Goal: Task Accomplishment & Management: Manage account settings

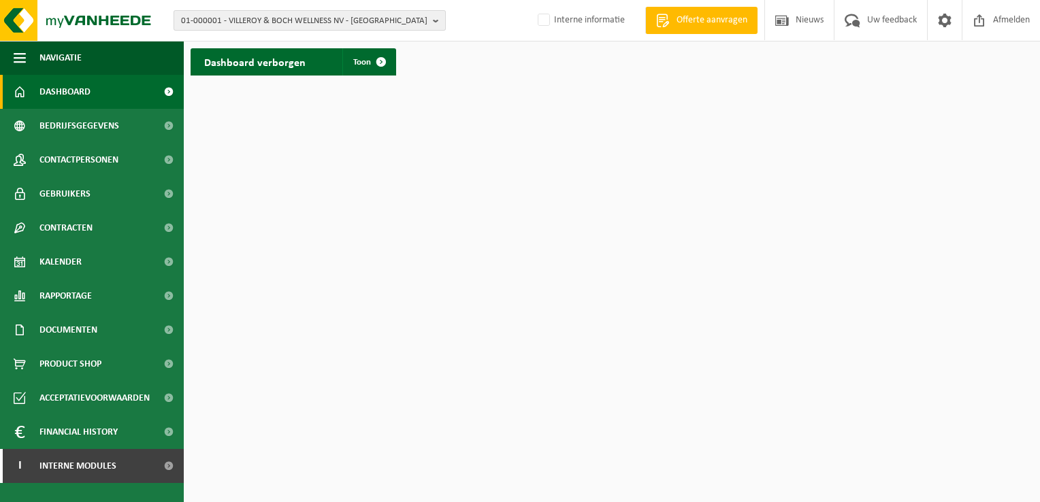
click at [219, 20] on span "01-000001 - VILLEROY & BOCH WELLNESS NV - ROESELARE" at bounding box center [304, 21] width 246 height 20
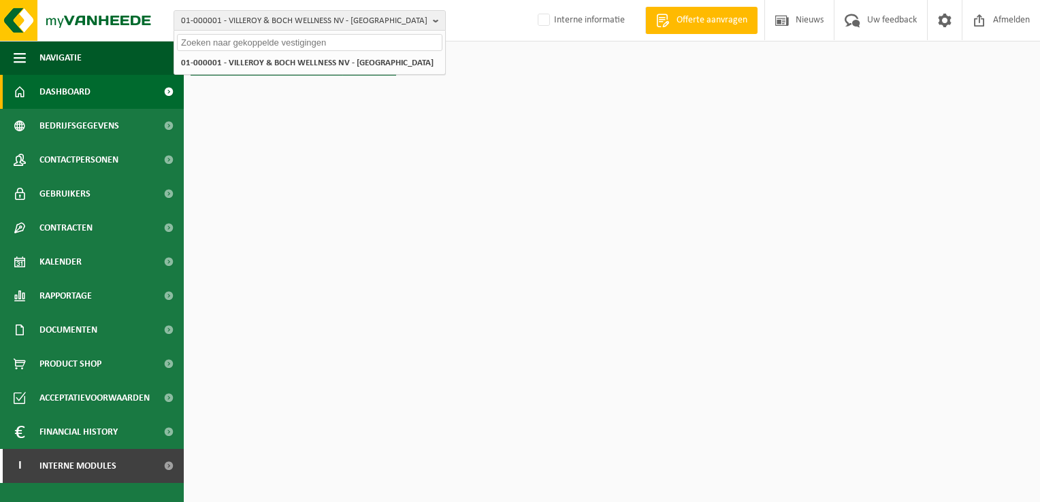
paste input "10-951899"
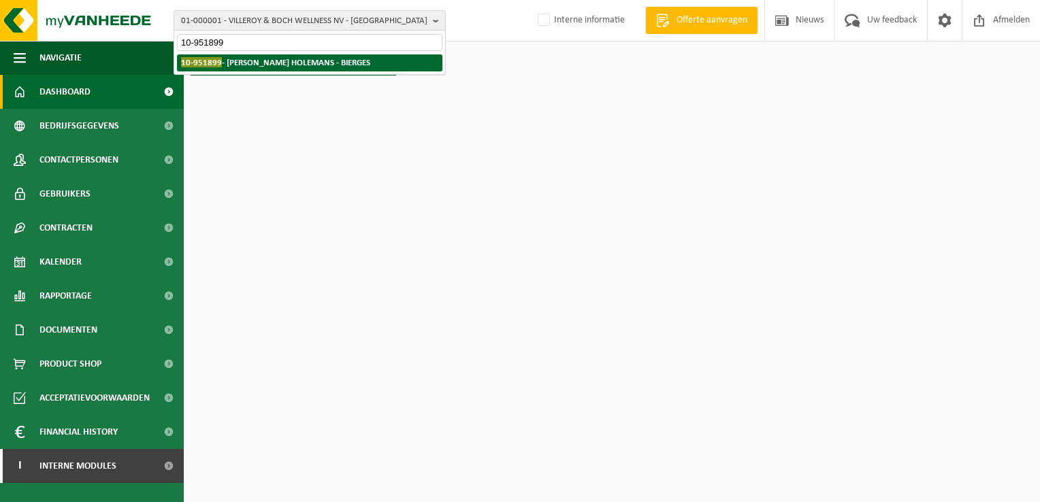
type input "10-951899"
click at [223, 61] on strong "10-951899 - VANDERLINDEN HOLEMANS - BIERGES" at bounding box center [275, 62] width 189 height 10
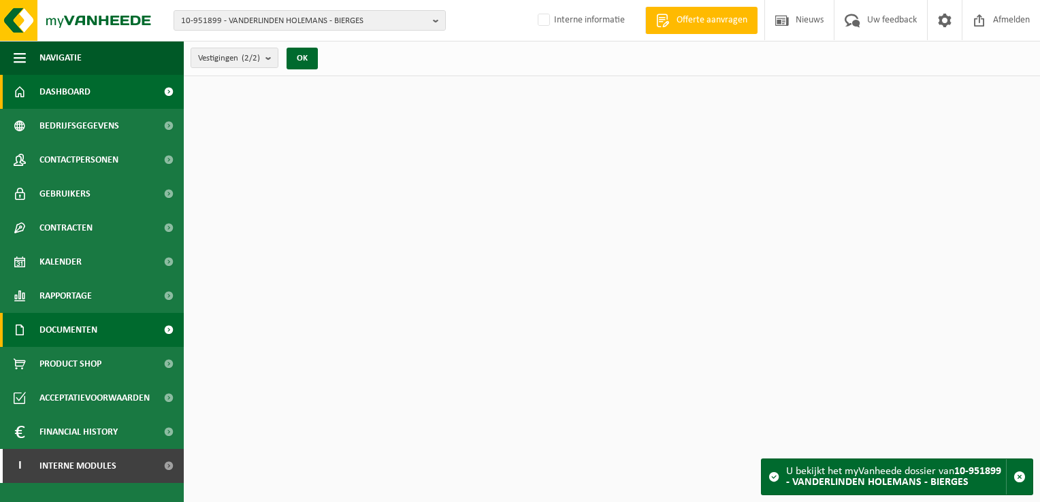
click at [60, 336] on span "Documenten" at bounding box center [68, 330] width 58 height 34
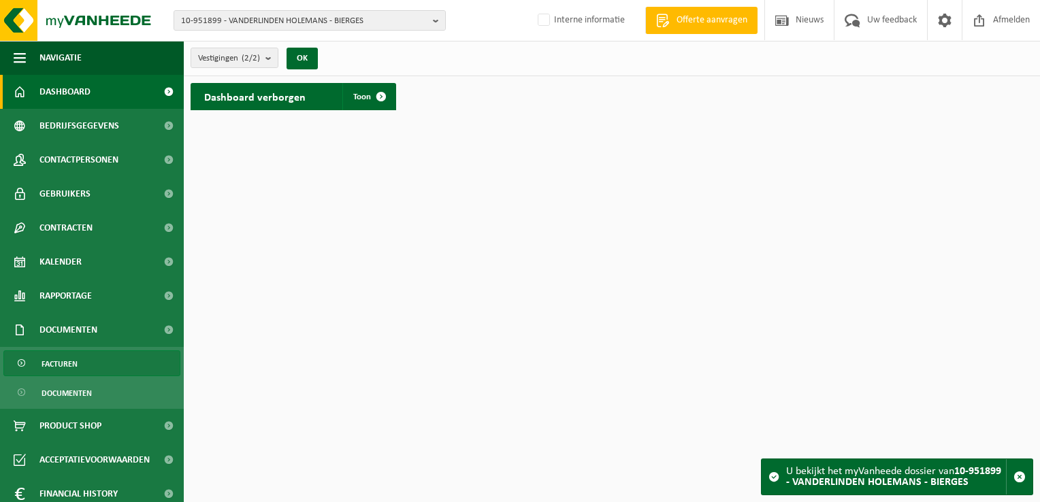
click at [82, 358] on link "Facturen" at bounding box center [91, 364] width 177 height 26
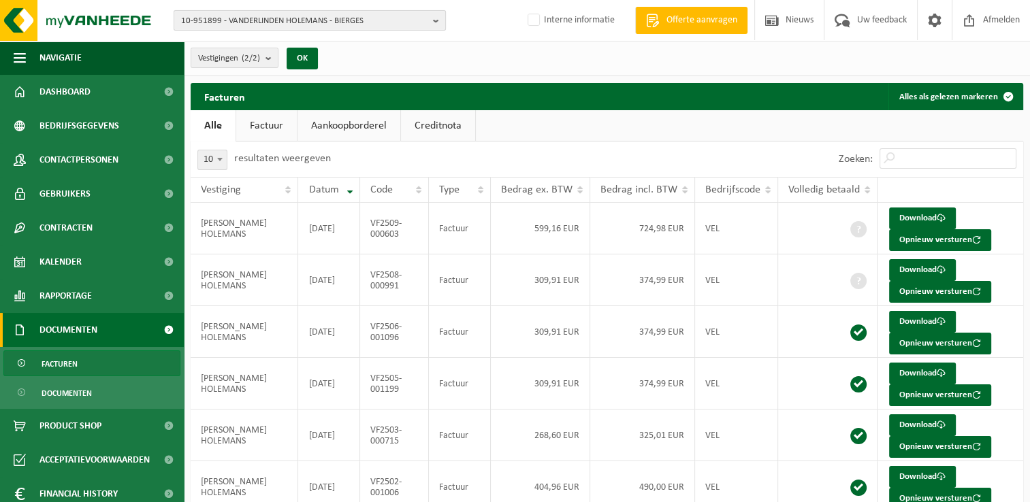
click at [247, 15] on span "10-951899 - VANDERLINDEN HOLEMANS - BIERGES" at bounding box center [304, 21] width 246 height 20
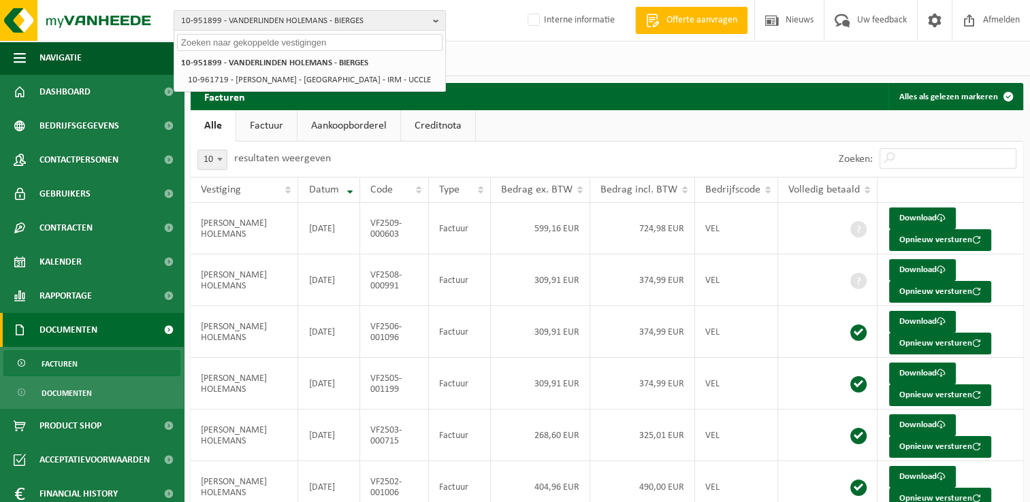
paste input "10-984041"
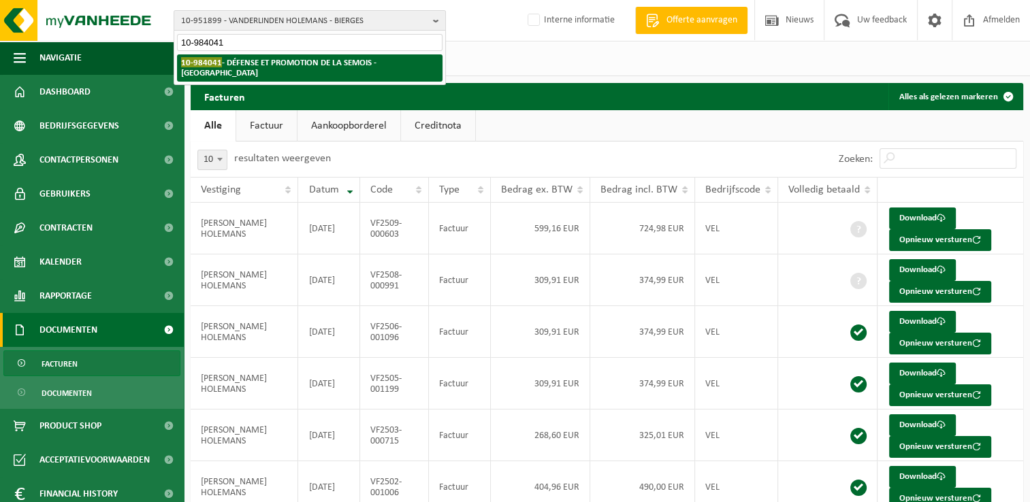
type input "10-984041"
click at [238, 66] on strong "10-984041 - DÉFENSE ET PROMOTION DE LA SEMOIS - FLORENVILLE" at bounding box center [278, 67] width 195 height 20
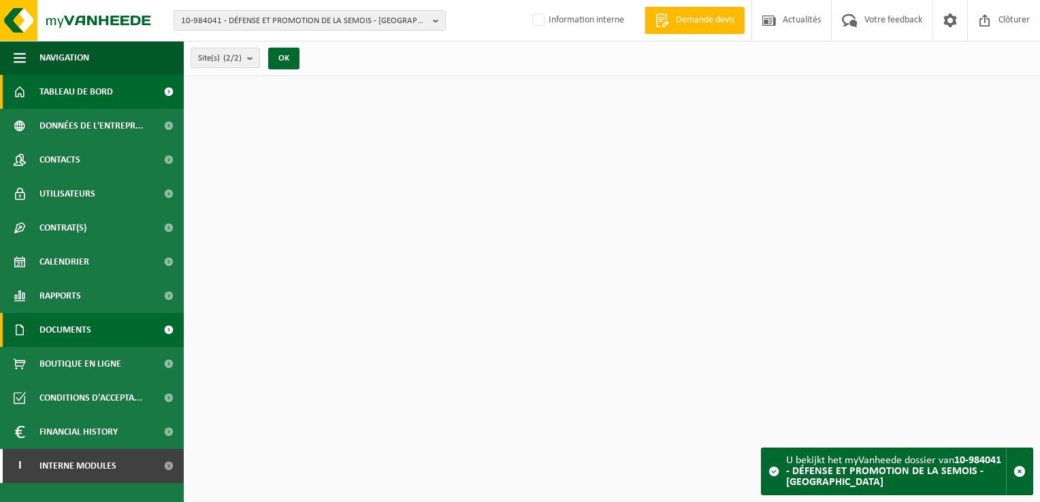
click at [79, 329] on span "Documents" at bounding box center [65, 330] width 52 height 34
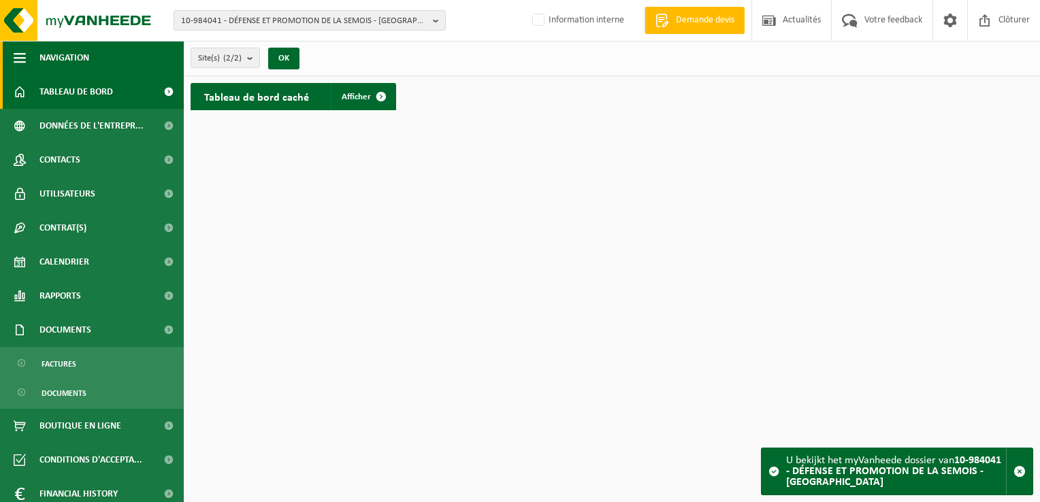
click at [80, 48] on span "Navigation" at bounding box center [64, 58] width 50 height 34
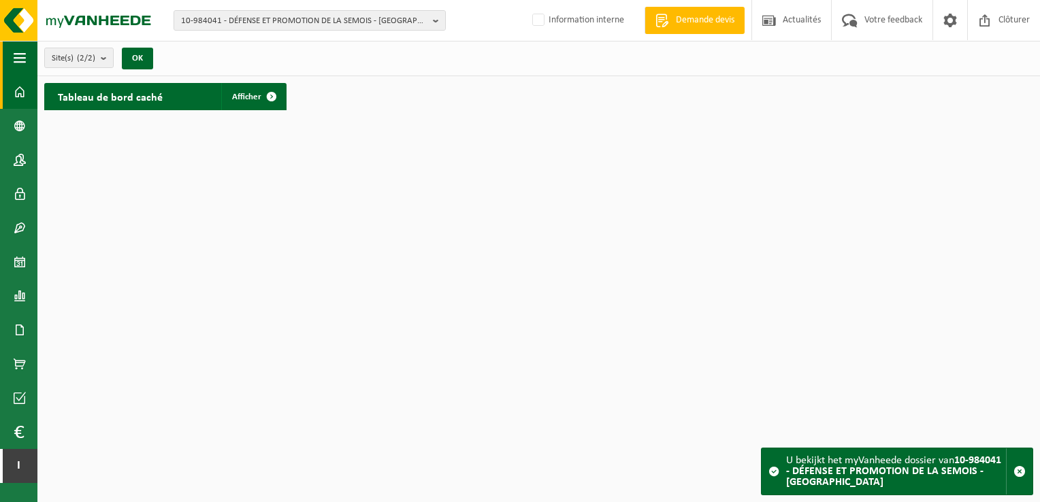
click at [22, 57] on span "button" at bounding box center [20, 58] width 12 height 34
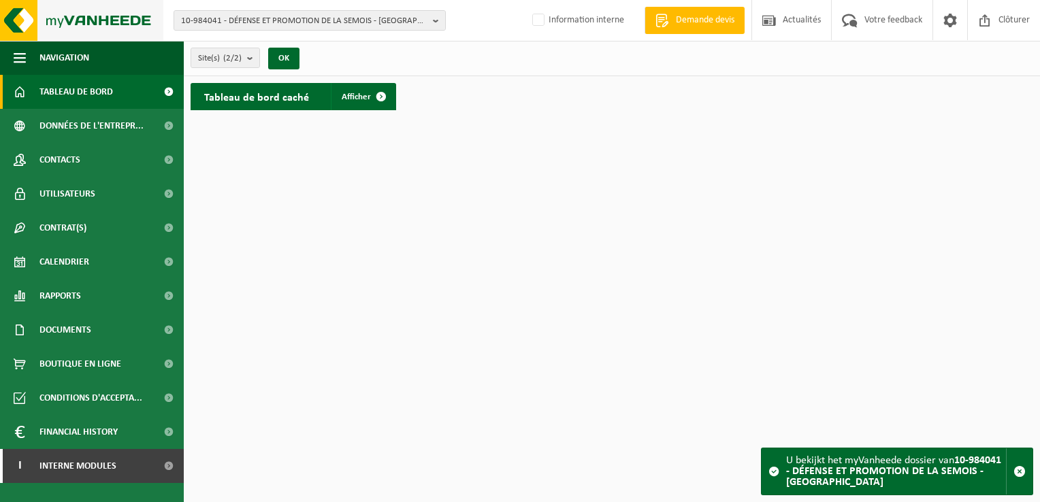
click at [20, 26] on img at bounding box center [81, 20] width 163 height 41
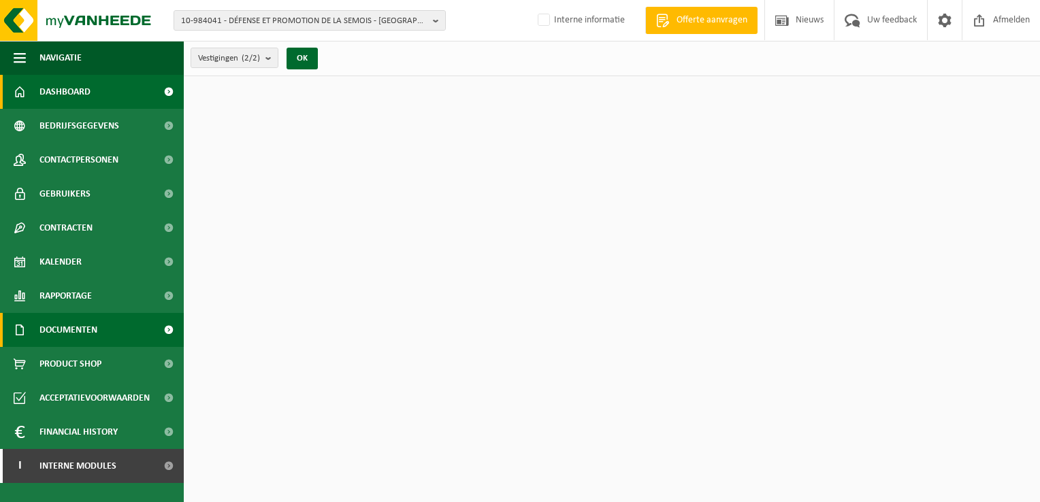
drag, startPoint x: 53, startPoint y: 336, endPoint x: 61, endPoint y: 344, distance: 12.0
click at [54, 335] on span "Documenten" at bounding box center [68, 330] width 58 height 34
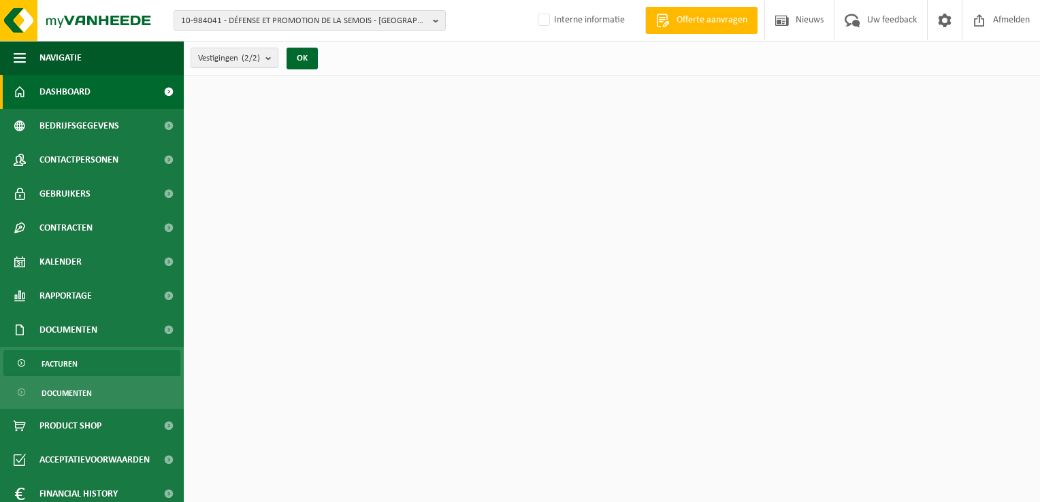
click at [67, 367] on span "Facturen" at bounding box center [60, 364] width 36 height 26
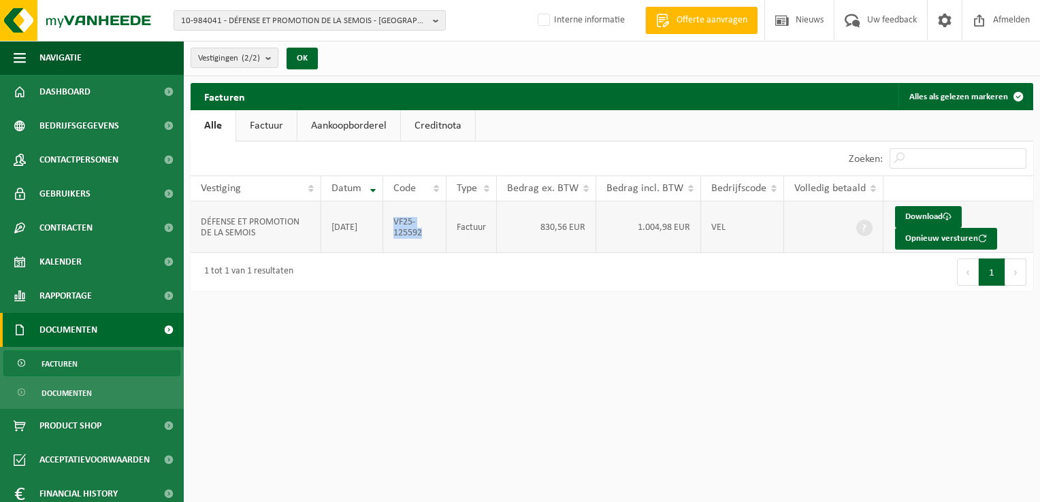
drag, startPoint x: 417, startPoint y: 235, endPoint x: 399, endPoint y: 220, distance: 23.2
click at [399, 220] on td "VF25-125592" at bounding box center [414, 227] width 63 height 52
copy td "VF25-125592"
click at [471, 360] on html "10-984041 - DÉFENSE ET PROMOTION DE LA SEMOIS - [GEOGRAPHIC_DATA] 10-984041 - D…" at bounding box center [520, 251] width 1040 height 502
